Goal: Task Accomplishment & Management: Manage account settings

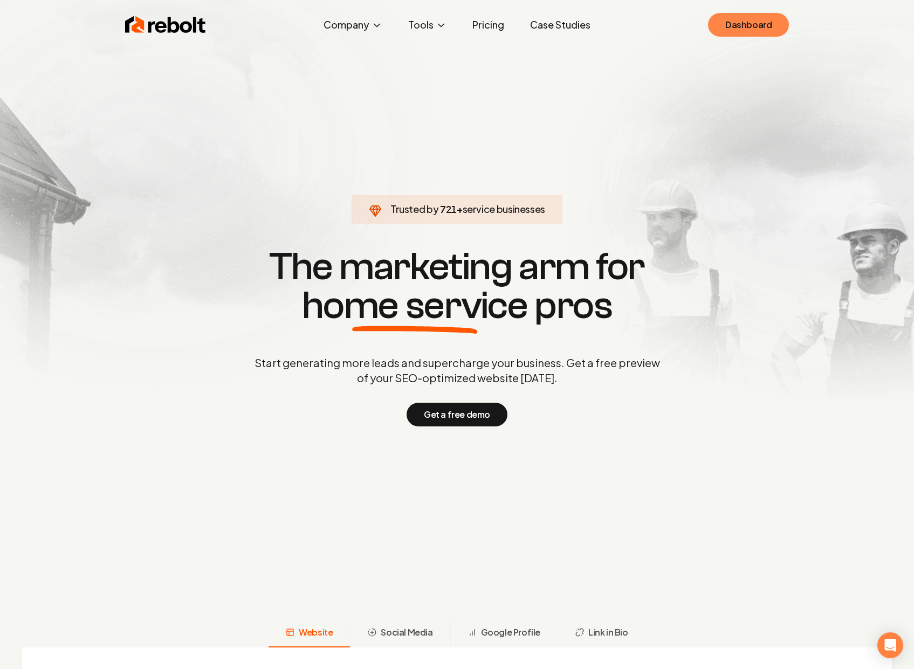
click at [764, 30] on link "Dashboard" at bounding box center [748, 25] width 81 height 24
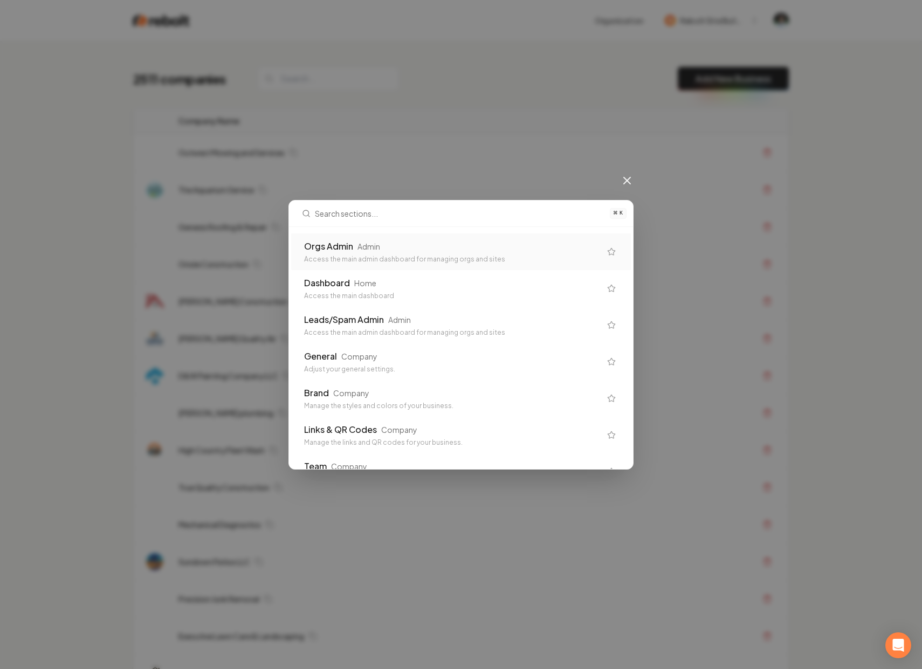
click at [349, 149] on div "⌘ K Orgs Admin Admin Access the main admin dashboard for managing orgs and site…" at bounding box center [461, 334] width 922 height 669
click at [214, 182] on div "⌘ K Orgs Admin Admin Access the main admin dashboard for managing orgs and site…" at bounding box center [461, 334] width 922 height 669
click at [625, 181] on icon at bounding box center [627, 180] width 6 height 6
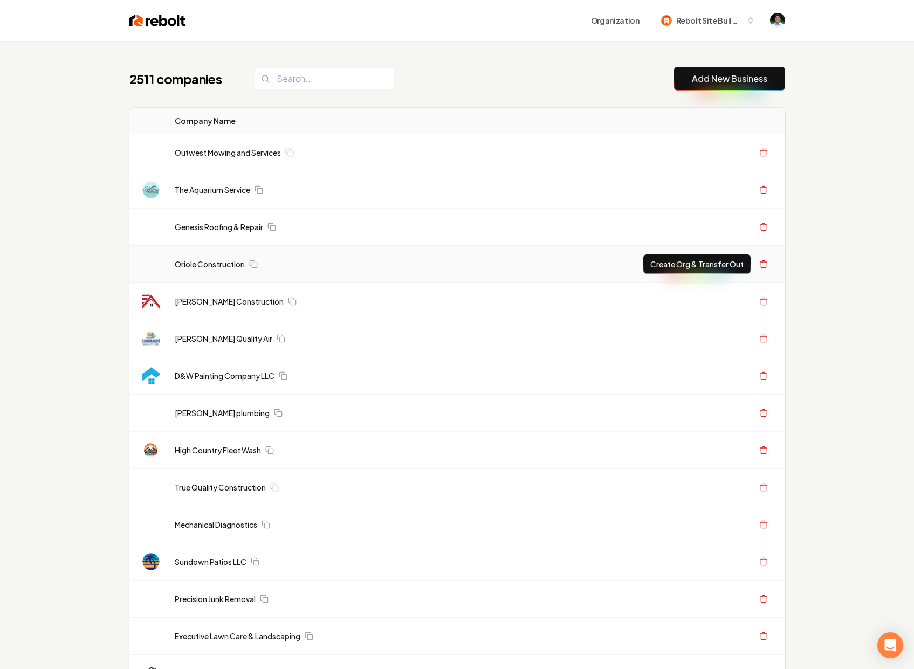
click at [216, 188] on link "The Aquarium Service" at bounding box center [212, 189] width 75 height 11
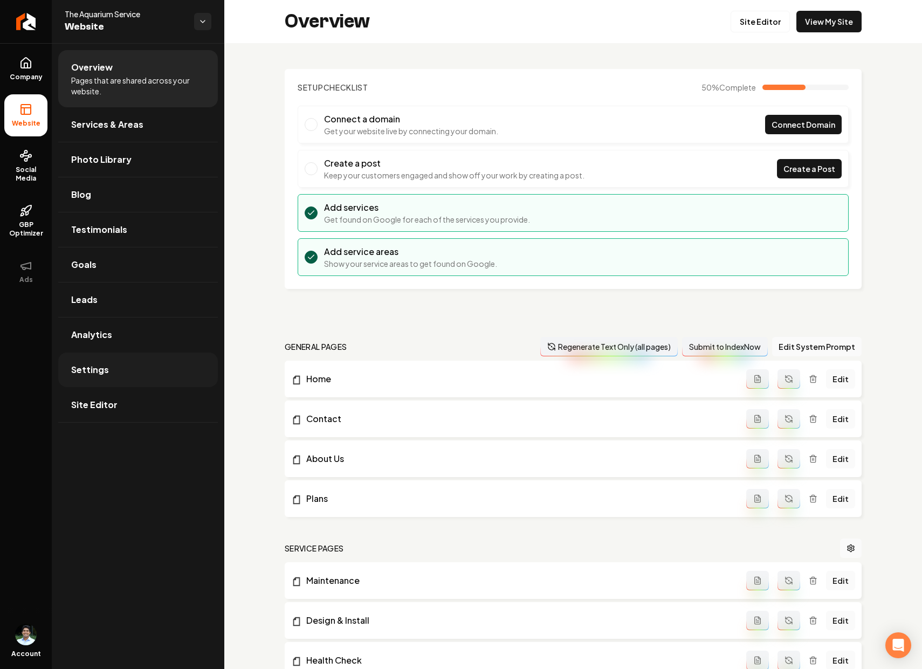
click at [100, 368] on span "Settings" at bounding box center [90, 369] width 38 height 13
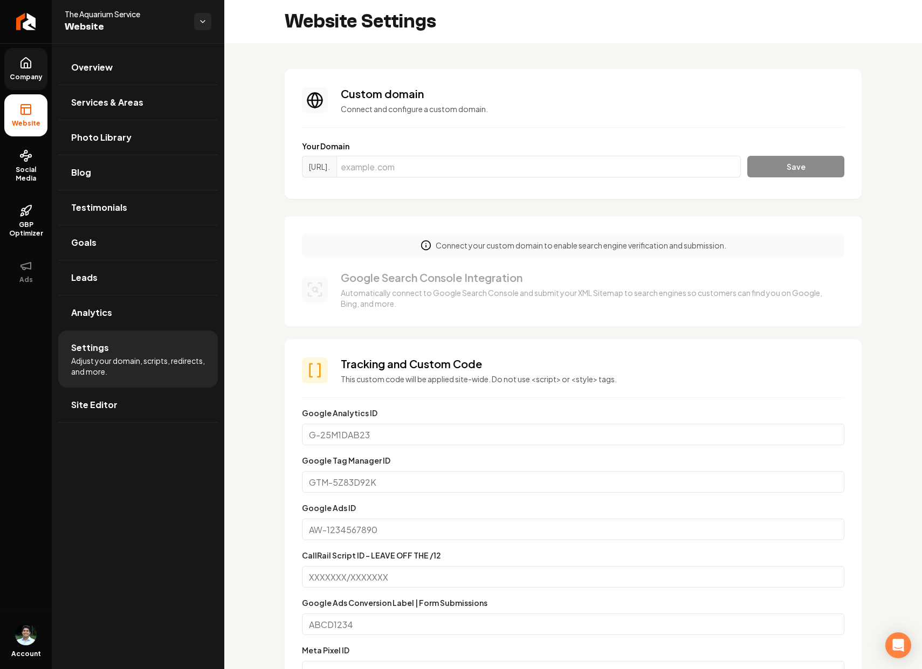
click at [26, 63] on icon at bounding box center [25, 65] width 3 height 5
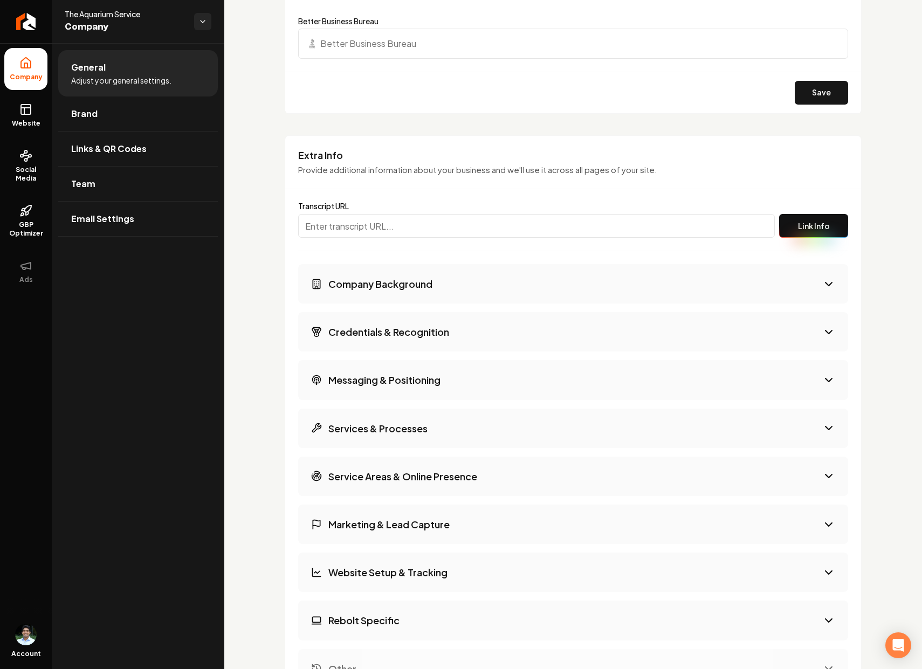
scroll to position [1685, 0]
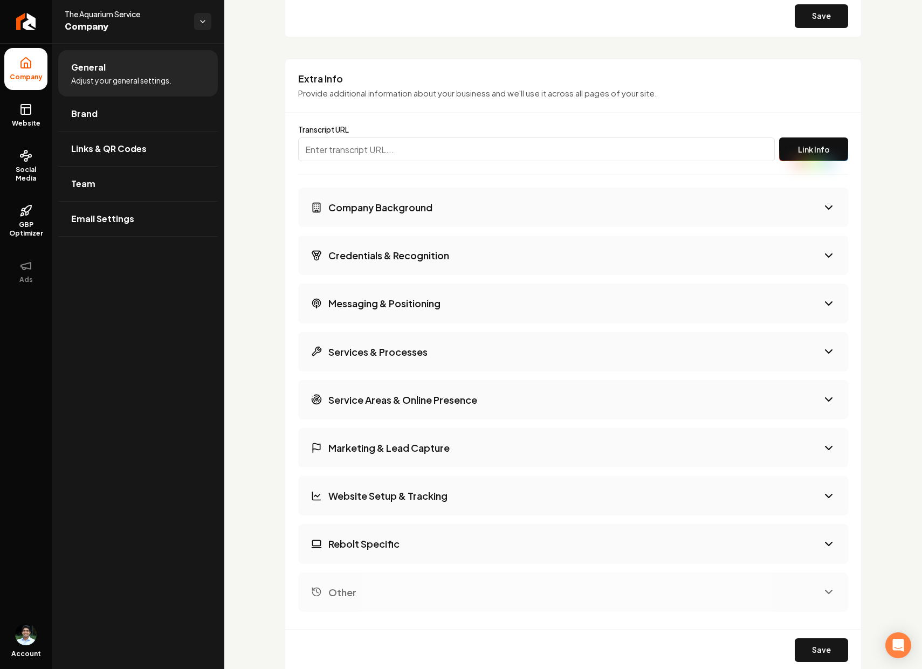
click at [368, 540] on h3 "Rebolt Specific" at bounding box center [363, 543] width 71 height 13
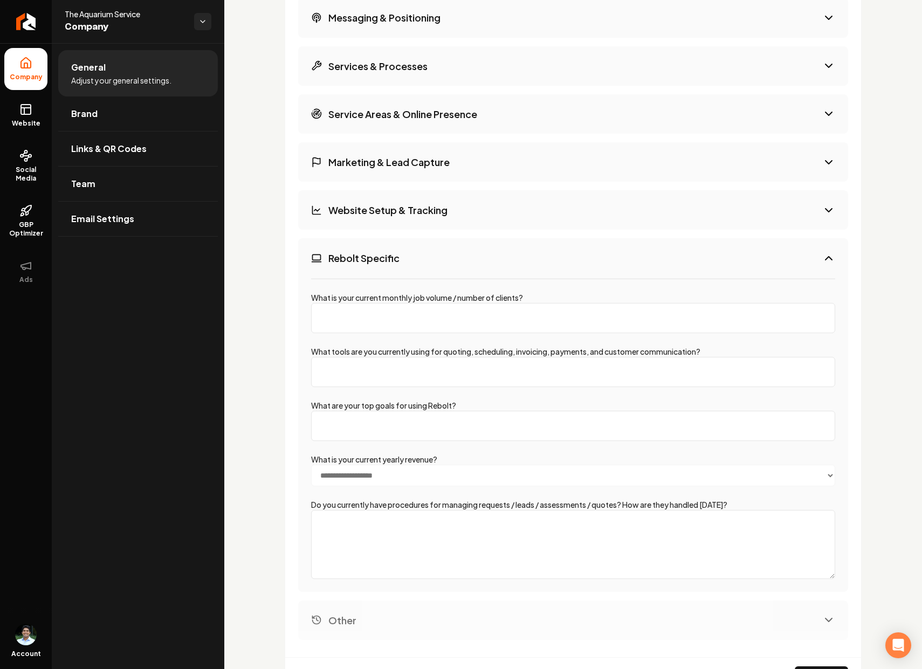
scroll to position [2057, 0]
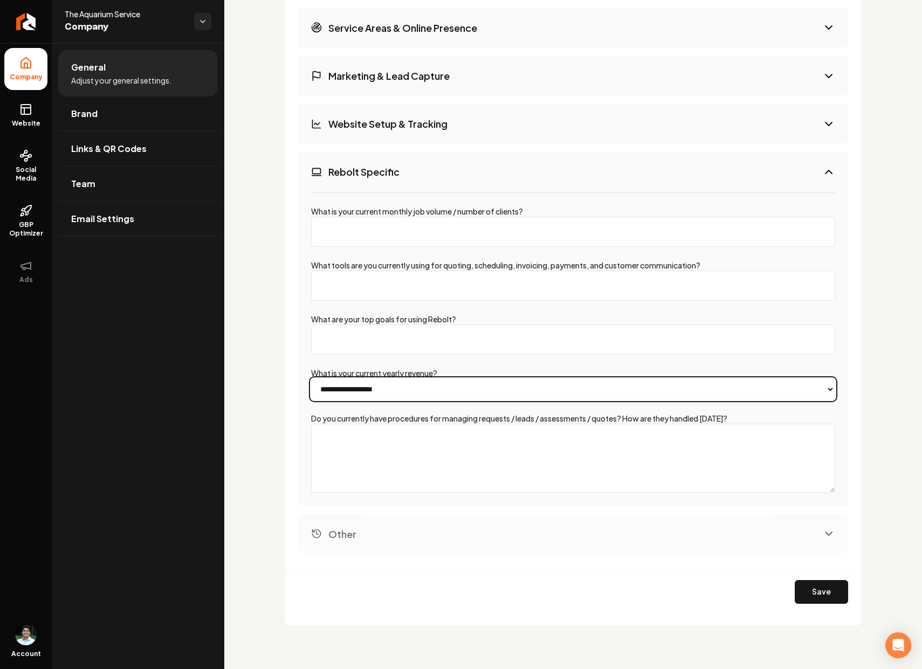
click at [367, 379] on select "**********" at bounding box center [573, 389] width 524 height 22
